Goal: Task Accomplishment & Management: Use online tool/utility

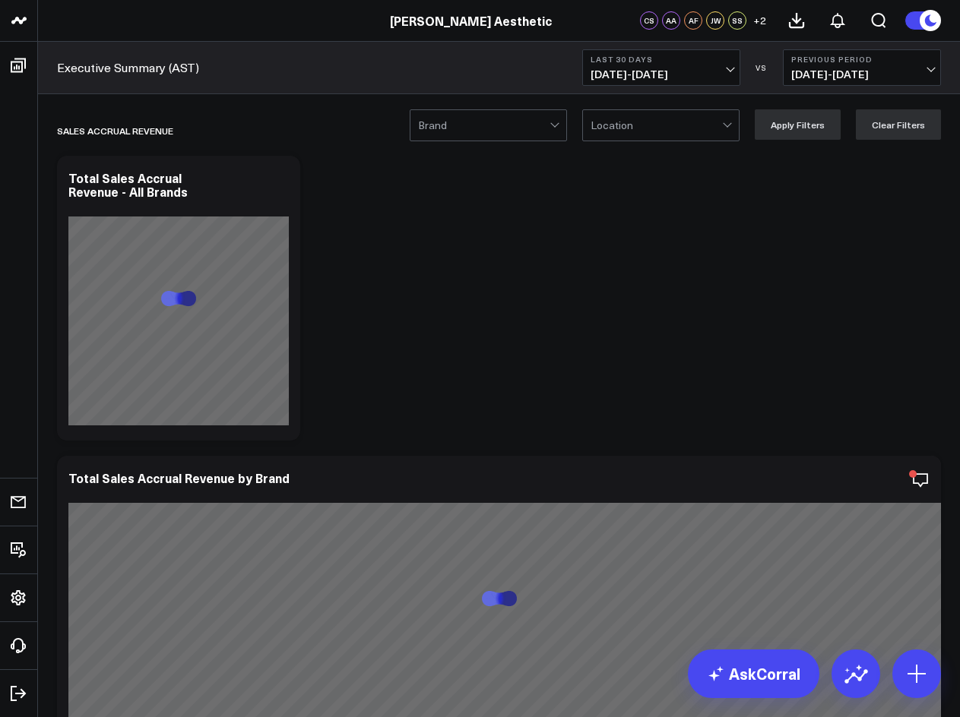
click at [732, 71] on button "Last 30 Days [DATE] - [DATE]" at bounding box center [661, 67] width 158 height 36
click at [542, 68] on div "Executive Summary (AST) Last 30 Days [DATE] - [DATE] VS Previous Period [DATE] …" at bounding box center [499, 68] width 922 height 52
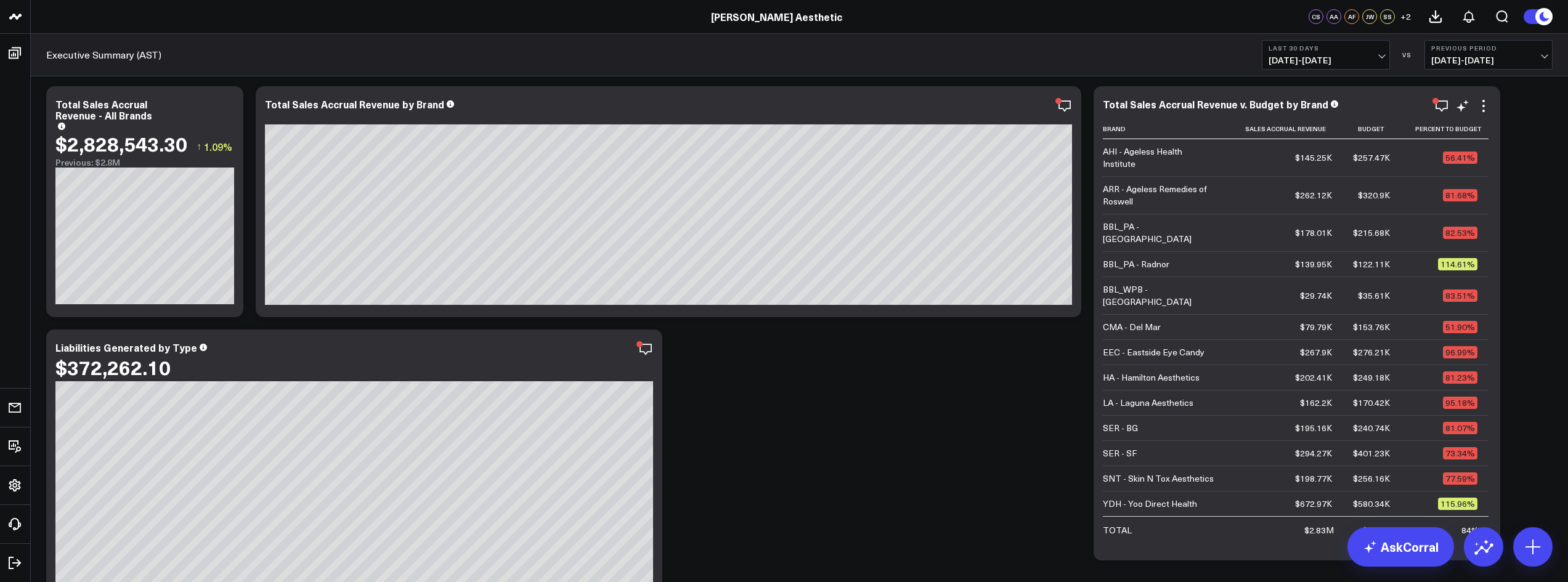
scroll to position [62, 0]
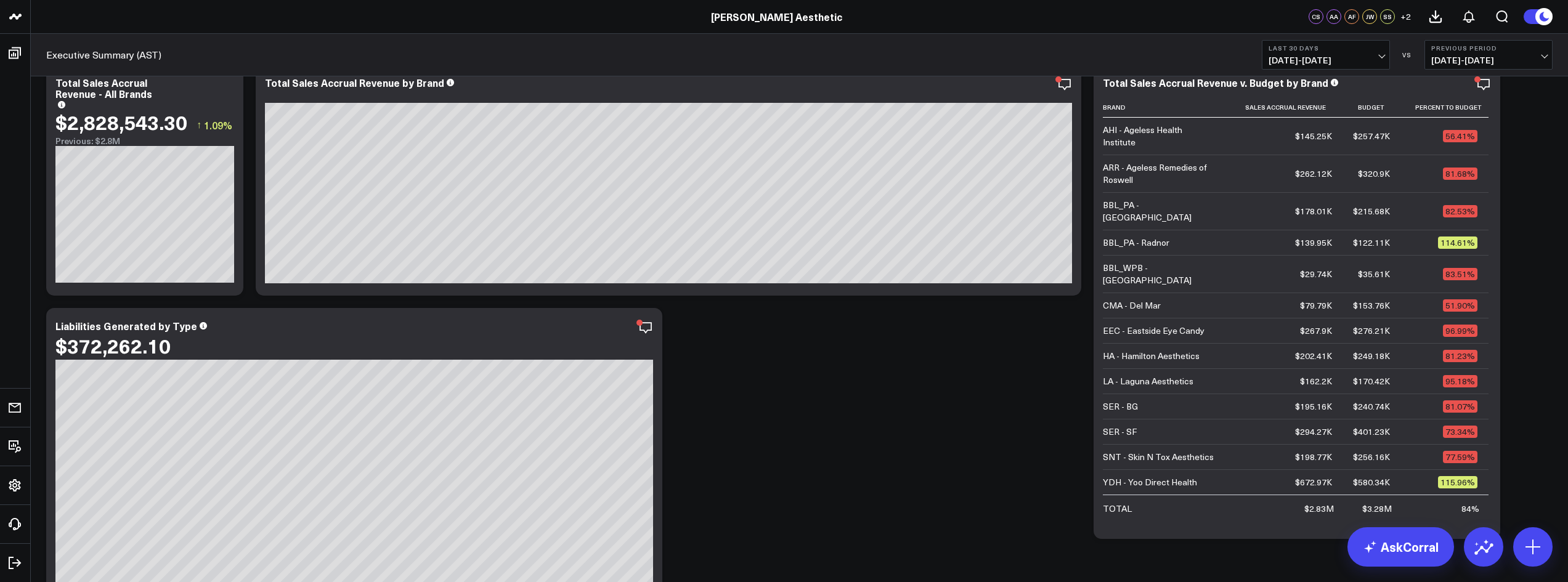
click at [778, 58] on span "[DATE] - [DATE]" at bounding box center [1326, 60] width 114 height 10
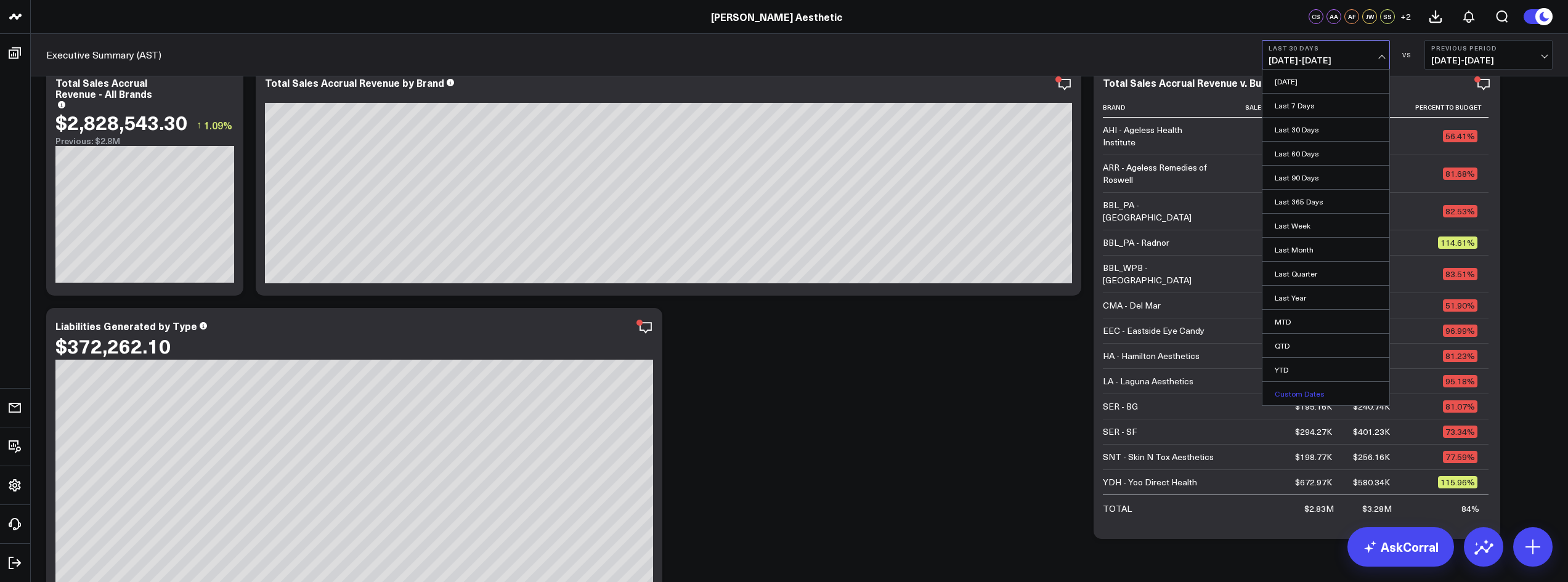
click at [778, 394] on link "Custom Dates" at bounding box center [1326, 393] width 127 height 24
select select "9"
select select "2025"
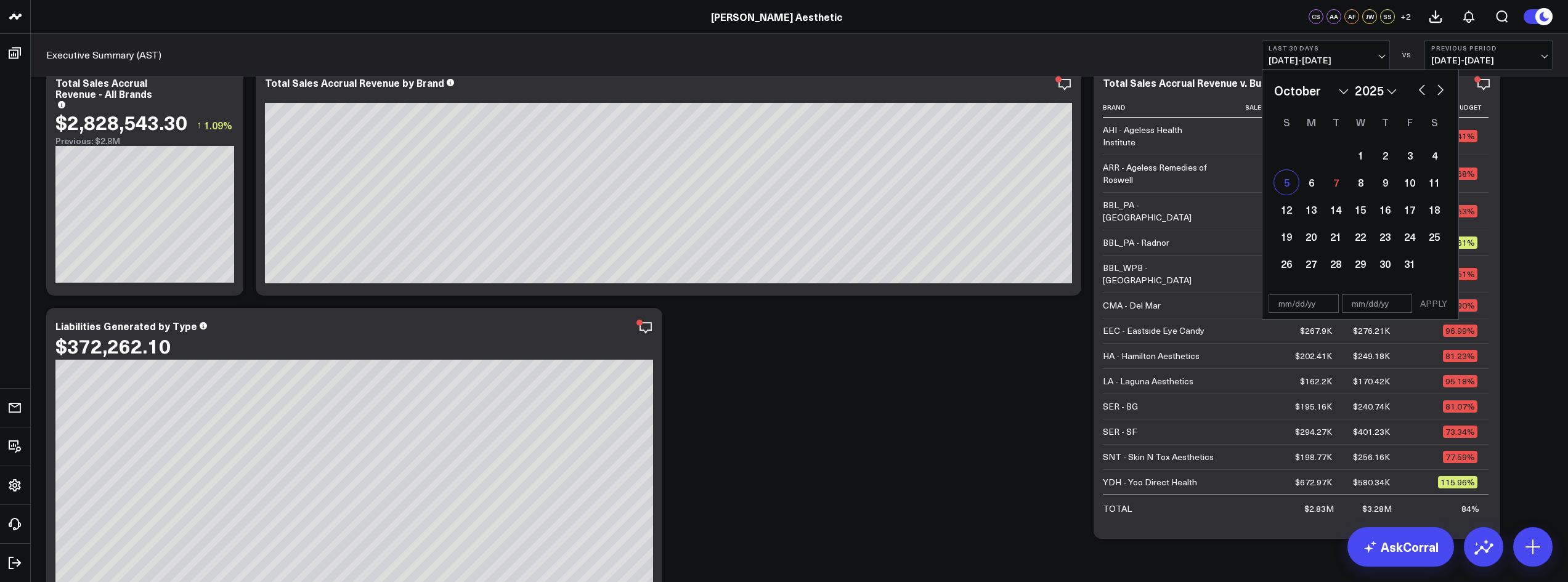
click at [778, 186] on div "5" at bounding box center [1286, 182] width 24 height 24
type input "[DATE]"
select select "9"
select select "2025"
click at [778, 90] on button "button" at bounding box center [1421, 88] width 12 height 15
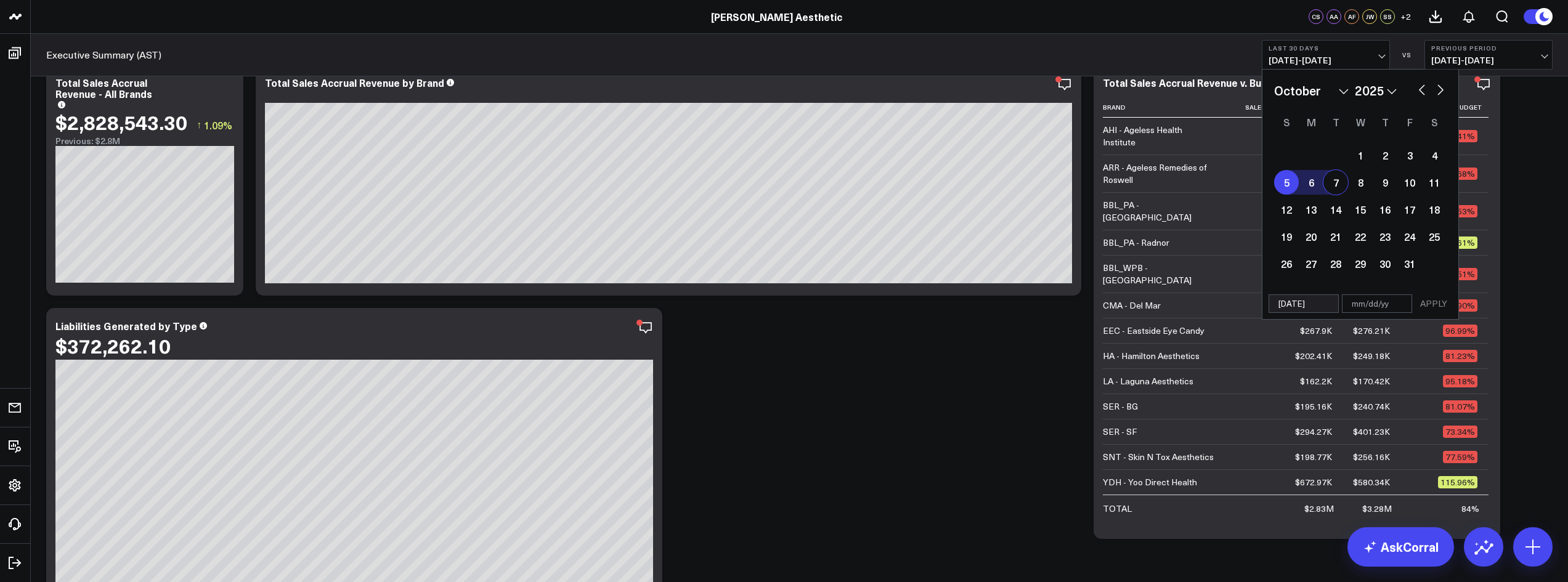
select select "8"
select select "2025"
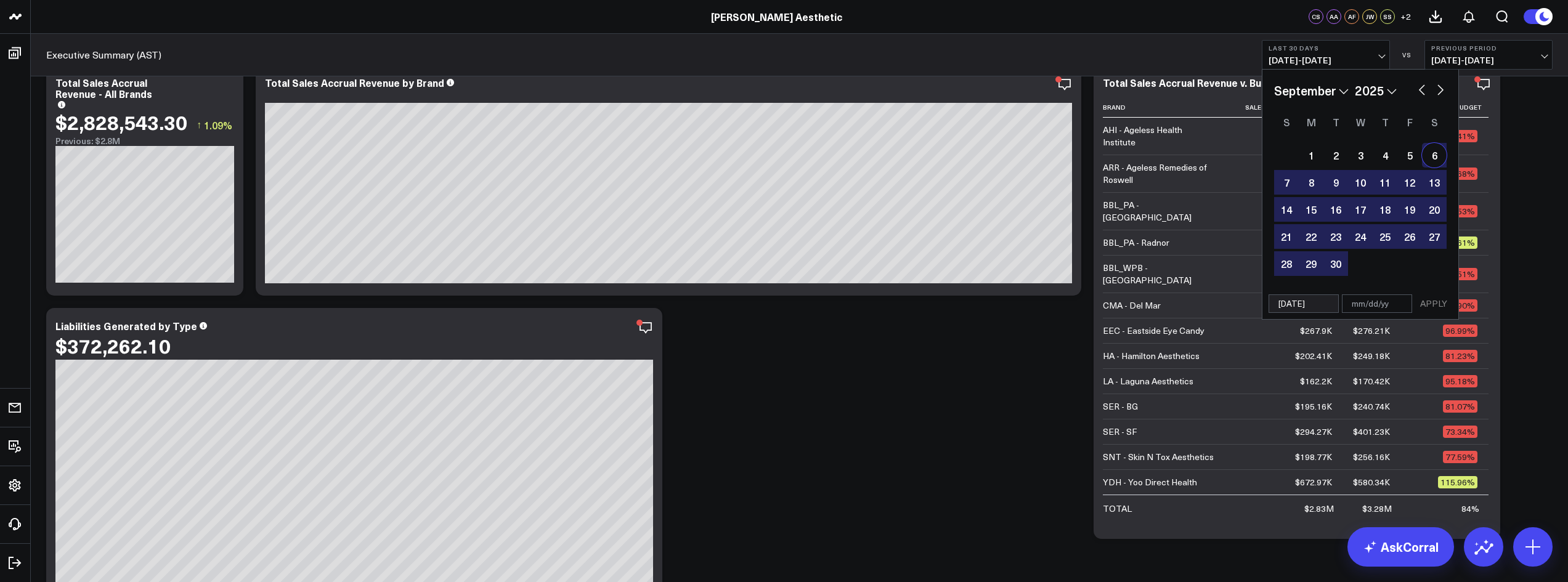
click at [778, 163] on div "6" at bounding box center [1434, 155] width 24 height 24
type input "[DATE]"
select select "8"
select select "2025"
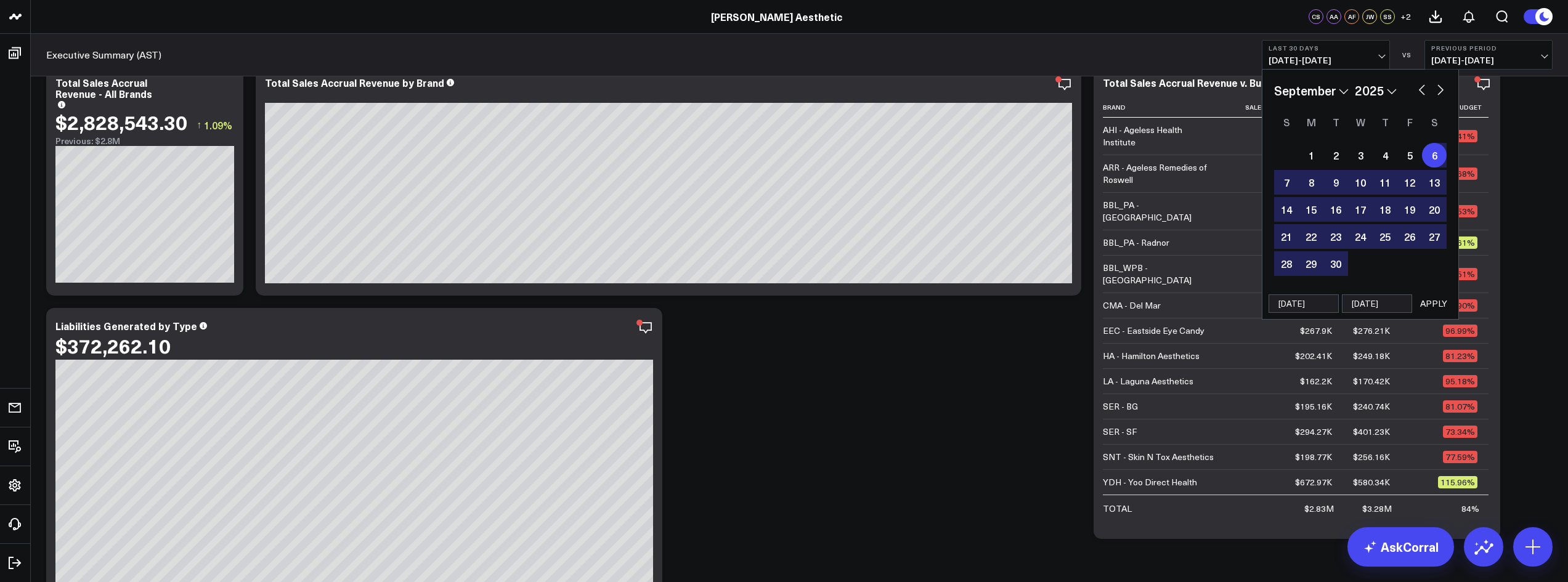
click at [778, 306] on button "APPLY" at bounding box center [1433, 303] width 37 height 19
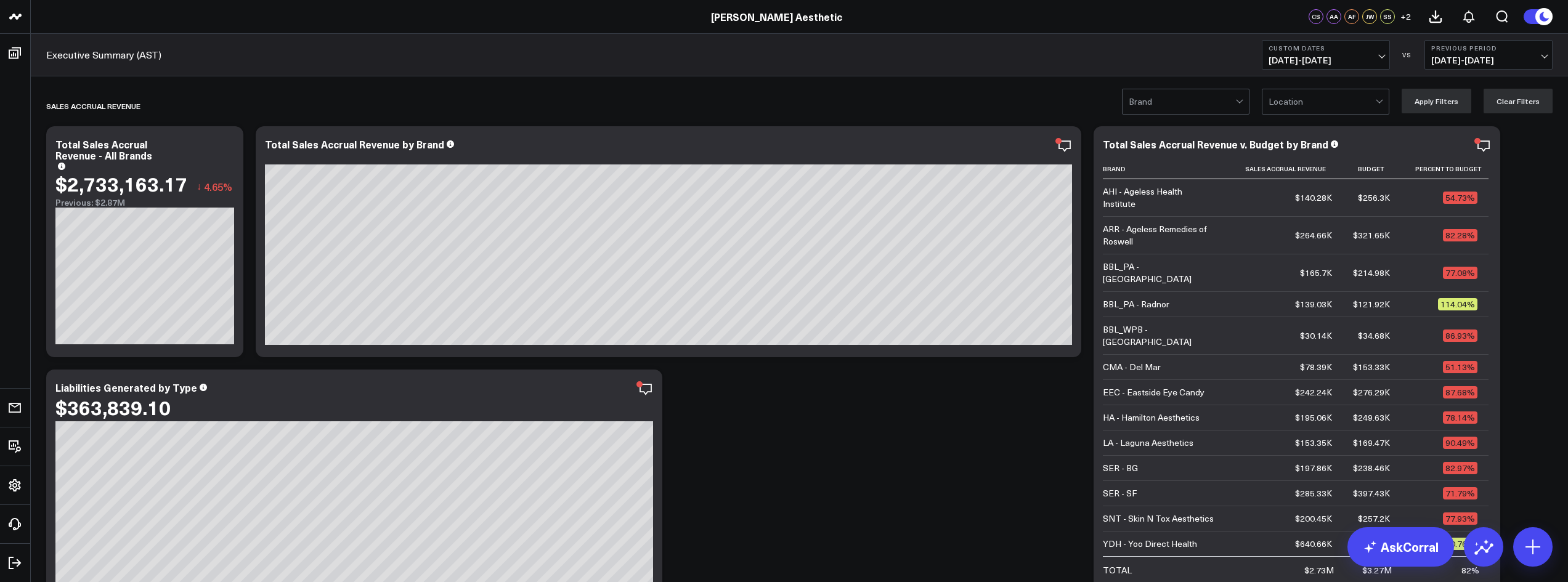
click at [778, 58] on span "[DATE] - [DATE]" at bounding box center [1326, 60] width 114 height 10
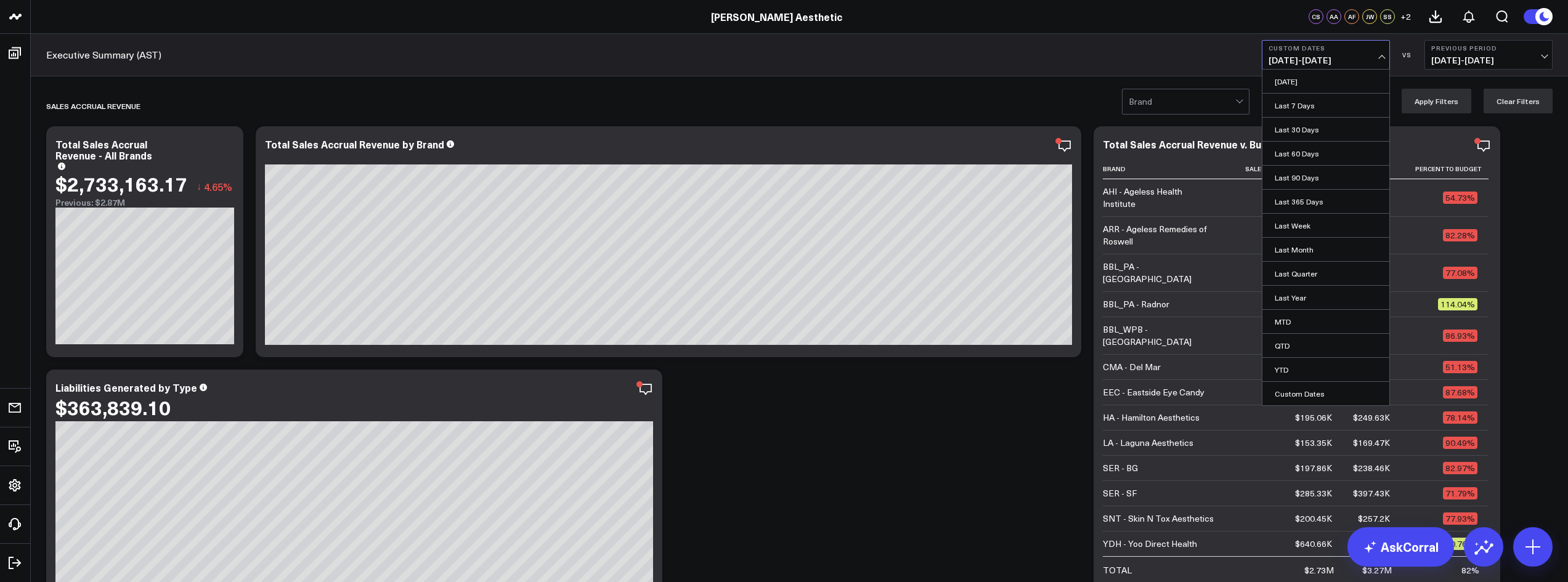
click at [778, 39] on div "Executive Summary (AST) Custom Dates [DATE] - [DATE] [DATE] Last 7 Days Last 30…" at bounding box center [799, 55] width 1537 height 42
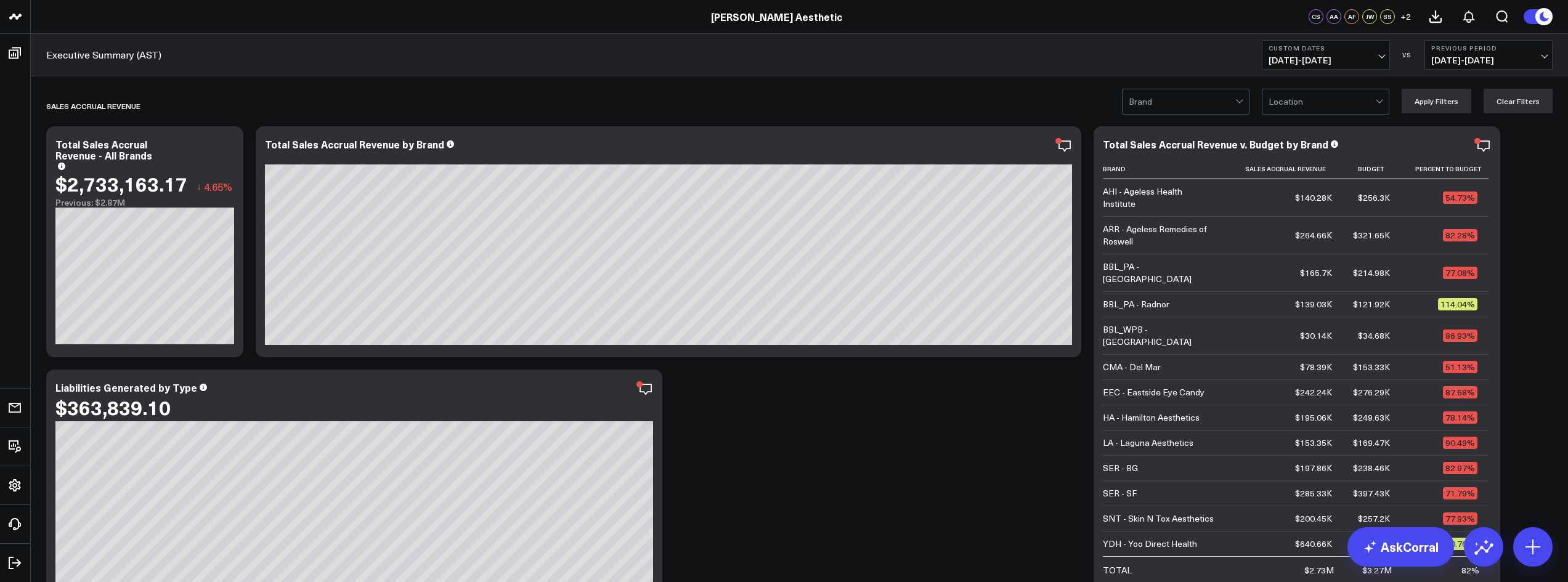
click at [778, 60] on span "[DATE] - [DATE]" at bounding box center [1488, 60] width 114 height 10
click at [778, 127] on link "YoY" at bounding box center [1489, 129] width 127 height 24
click at [778, 57] on span "[DATE] - [DATE]" at bounding box center [1326, 60] width 114 height 10
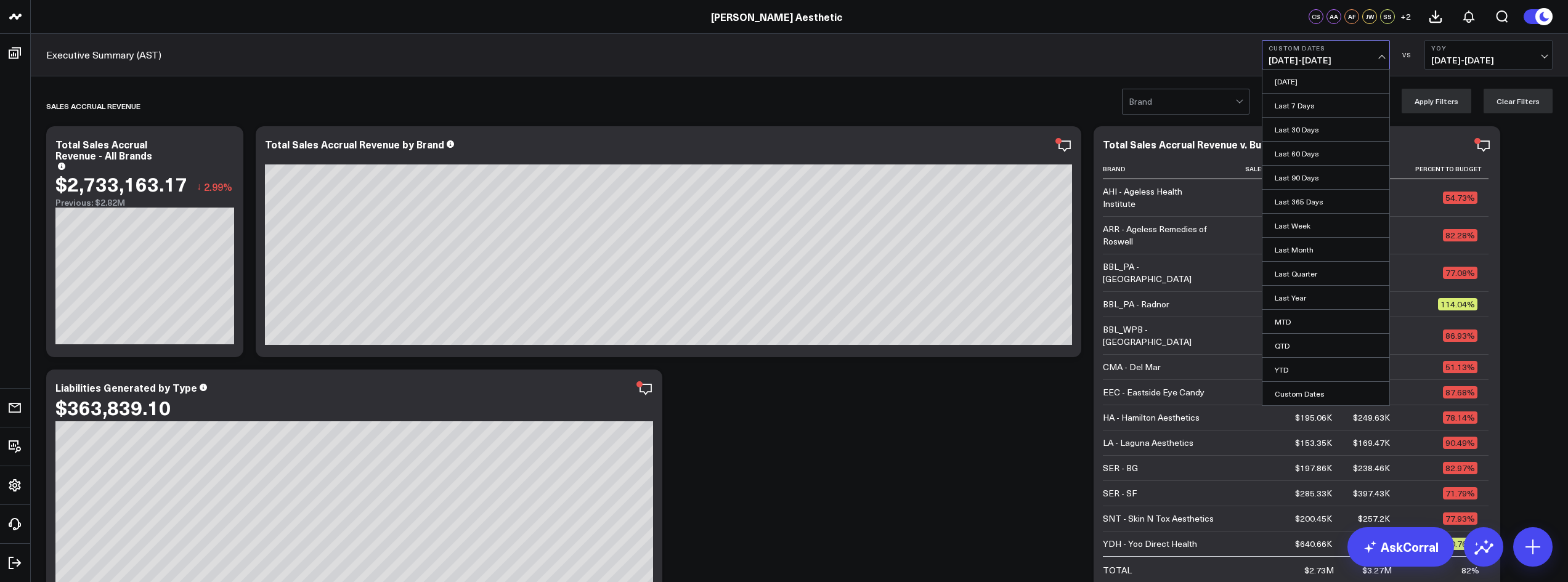
click at [778, 57] on span "[DATE] - [DATE]" at bounding box center [1326, 60] width 114 height 10
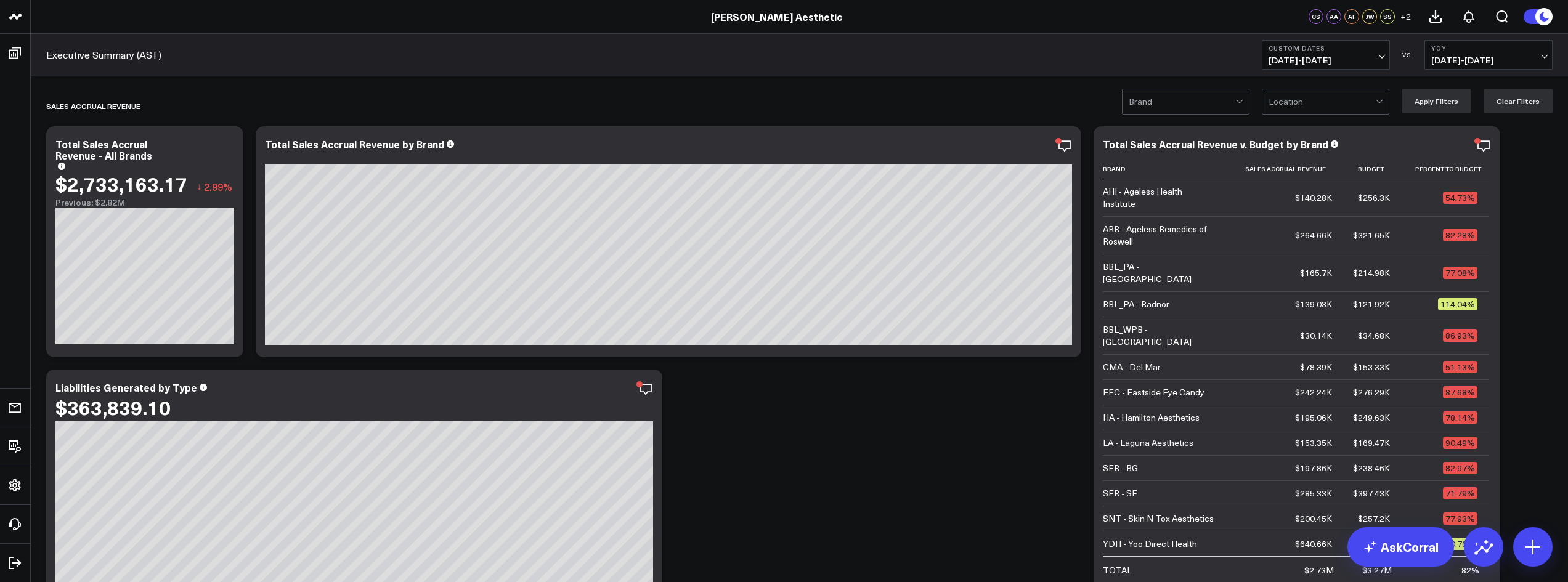
click at [778, 58] on span "[DATE] - [DATE]" at bounding box center [1326, 60] width 114 height 10
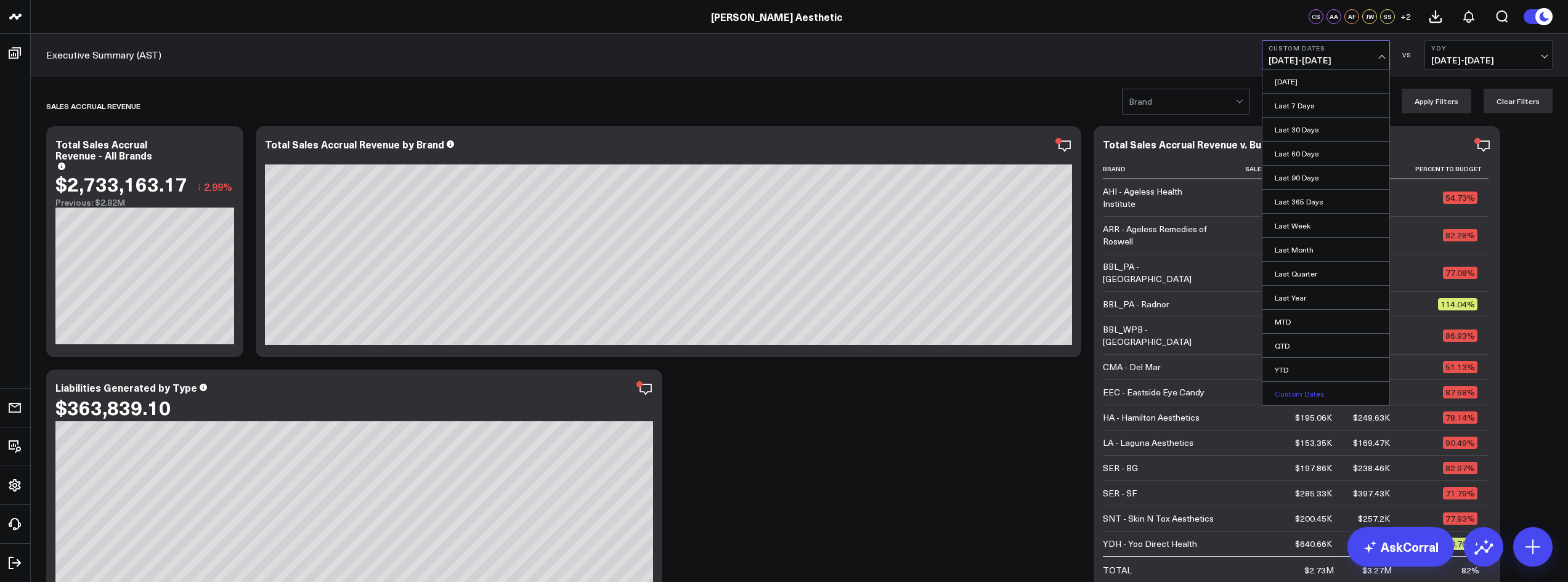
click at [778, 392] on link "Custom Dates" at bounding box center [1326, 393] width 127 height 24
select select "9"
select select "2025"
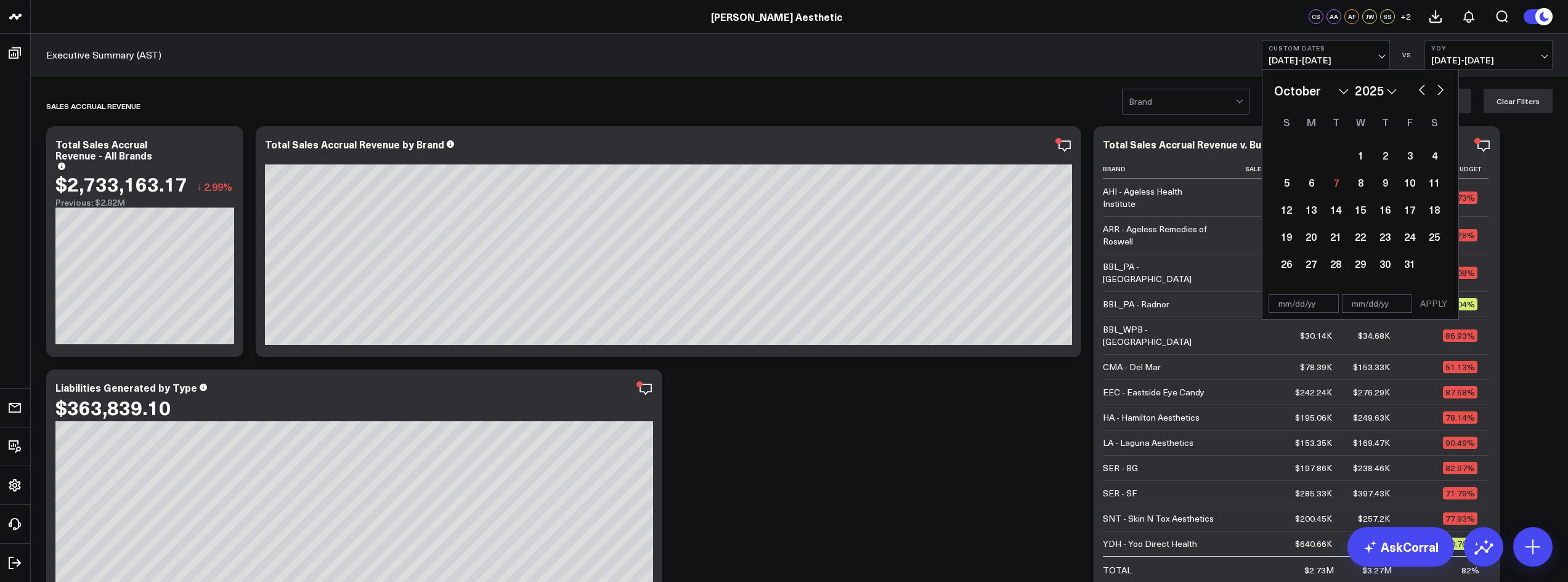
click at [778, 92] on button "button" at bounding box center [1421, 88] width 12 height 15
select select "8"
select select "2025"
click at [778, 238] on div "27" at bounding box center [1434, 237] width 24 height 24
type input "[DATE]"
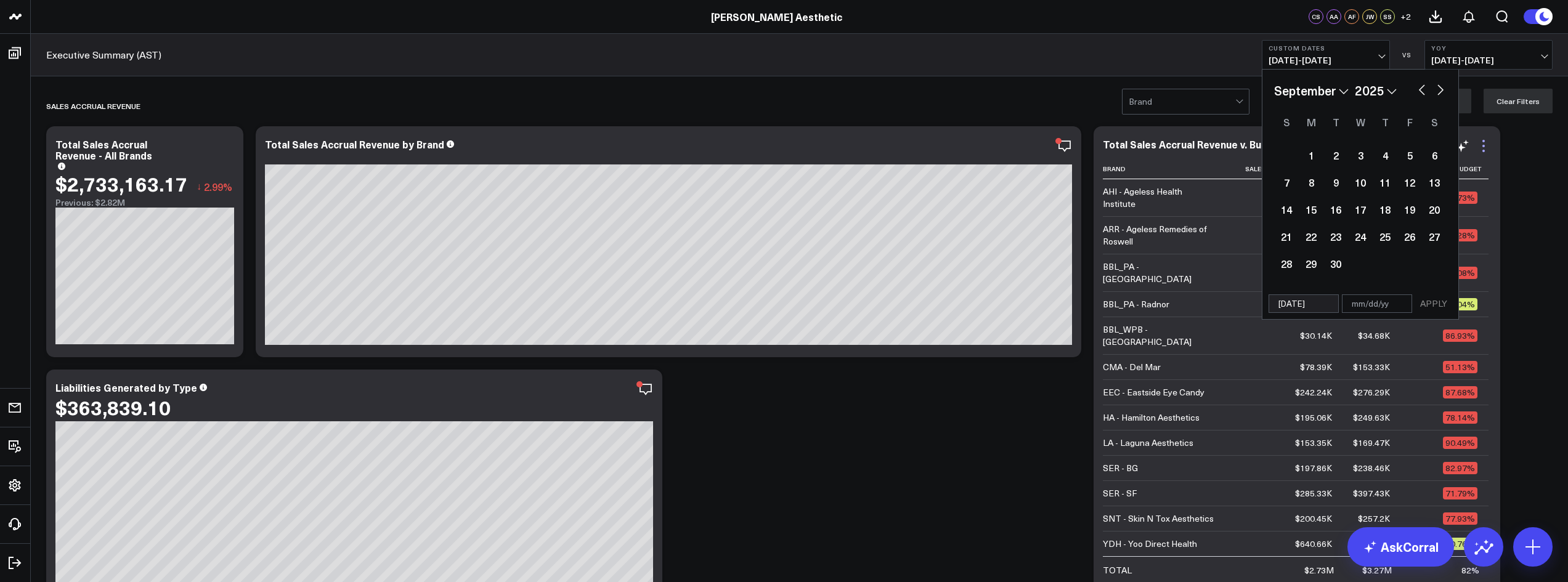
select select "8"
select select "2025"
click at [778, 95] on button "button" at bounding box center [1440, 88] width 12 height 15
select select "9"
select select "2025"
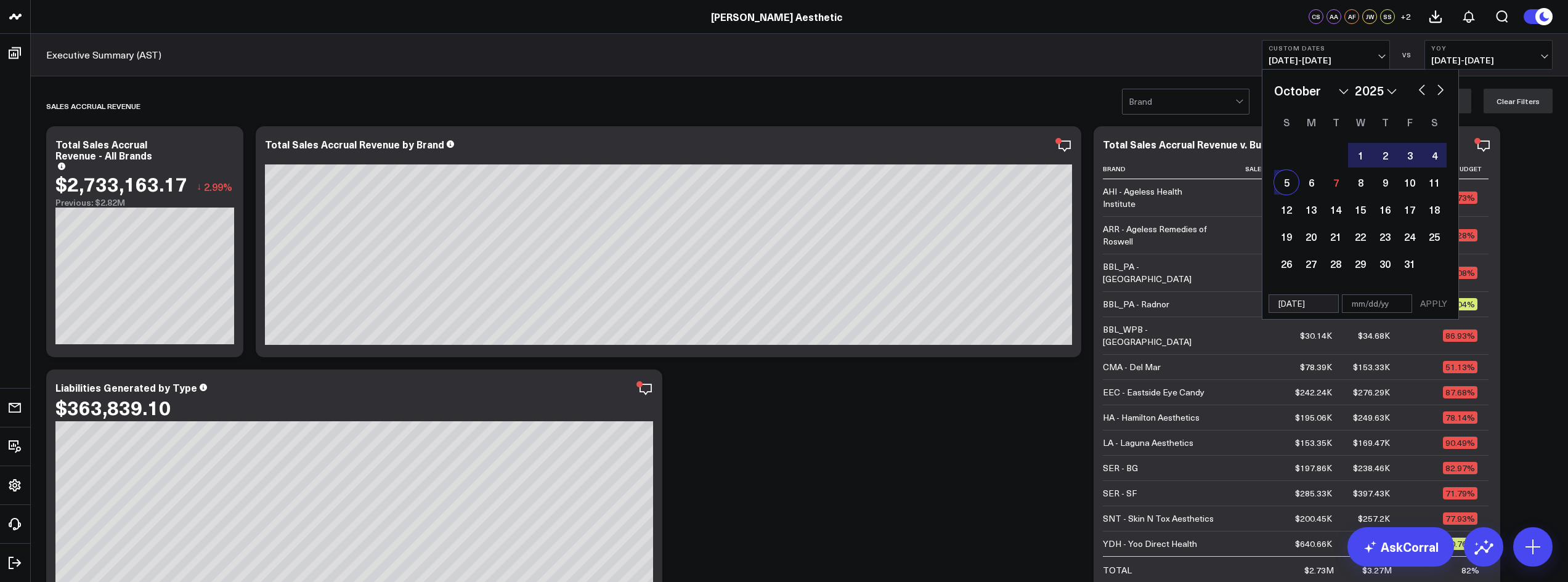
click at [778, 186] on div "5" at bounding box center [1286, 182] width 24 height 24
type input "[DATE]"
select select "9"
select select "2025"
click at [778, 92] on button "button" at bounding box center [1421, 88] width 12 height 15
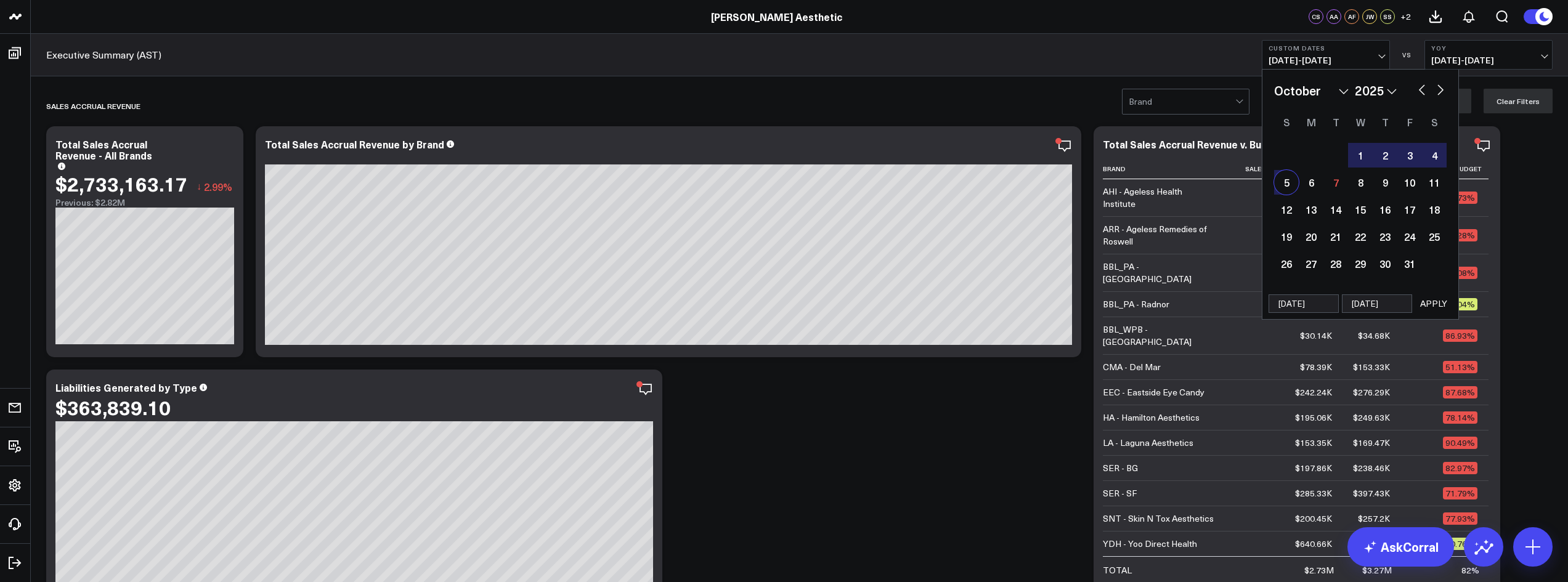
select select "8"
select select "2025"
click at [778, 303] on button "APPLY" at bounding box center [1433, 303] width 37 height 19
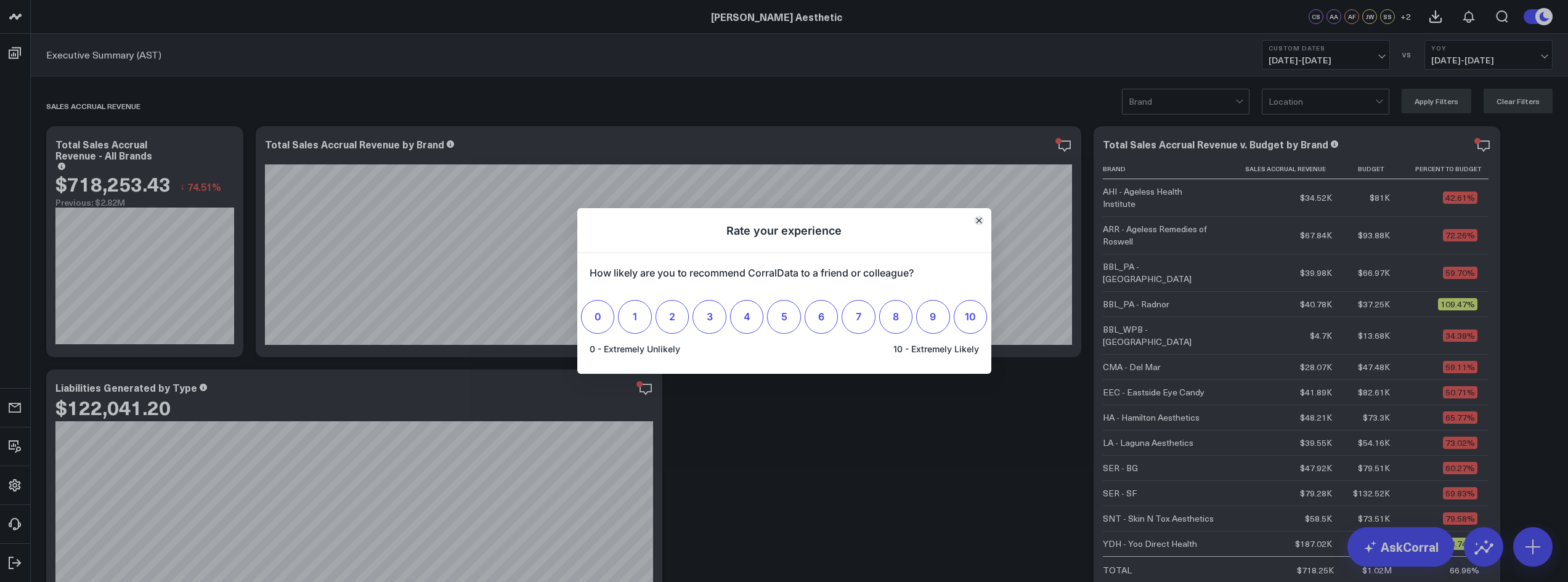
click at [778, 220] on icon "Close" at bounding box center [979, 220] width 5 height 5
